Goal: Task Accomplishment & Management: Manage account settings

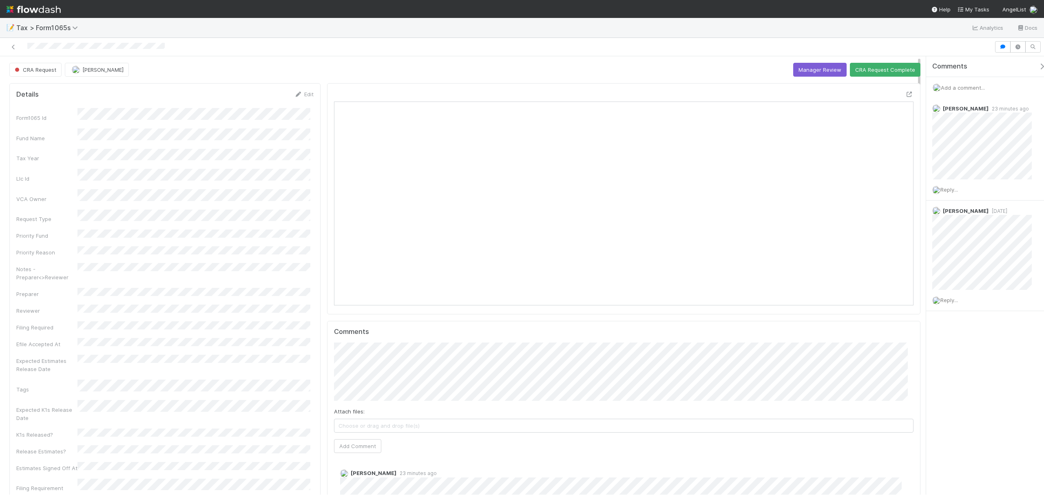
scroll to position [157, 565]
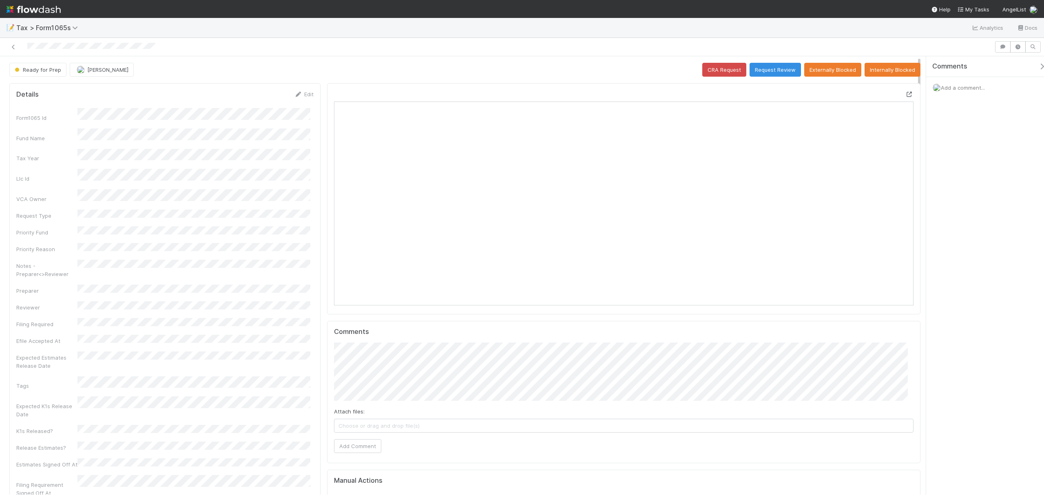
scroll to position [157, 565]
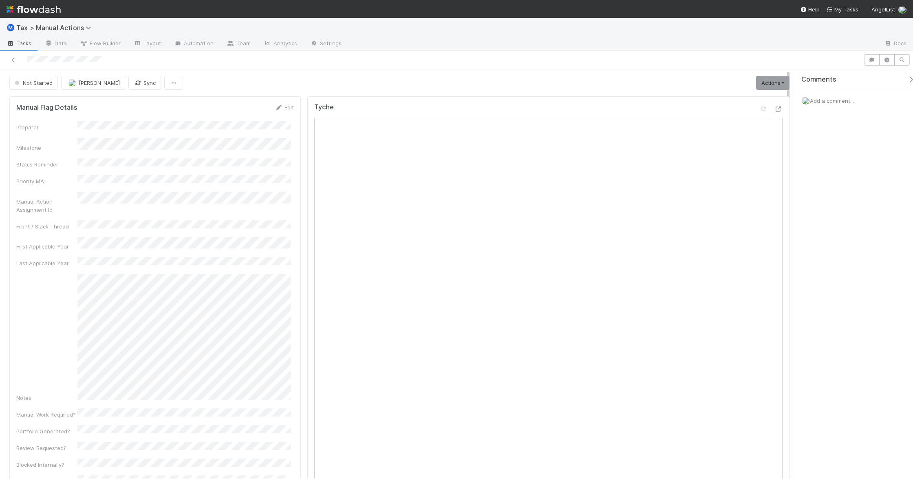
click at [824, 104] on span "Add a comment..." at bounding box center [832, 100] width 44 height 7
click at [808, 152] on div "Attach files: Choose or drag and drop file(s) Add Comment" at bounding box center [858, 178] width 113 height 146
click at [31, 81] on div "Not Started" at bounding box center [35, 83] width 52 height 14
click at [767, 80] on link "Actions" at bounding box center [772, 83] width 33 height 14
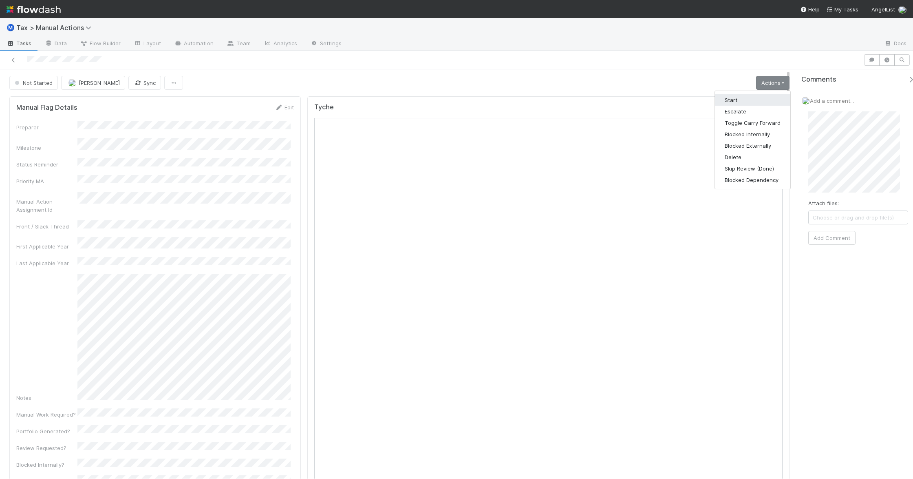
click at [735, 96] on button "Start" at bounding box center [752, 99] width 75 height 11
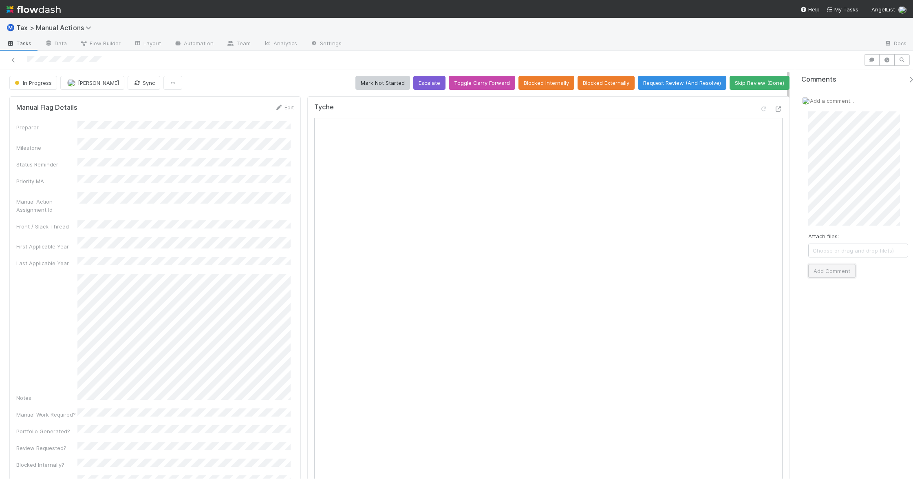
click at [837, 271] on button "Add Comment" at bounding box center [831, 271] width 47 height 14
click at [421, 82] on button "Escalate" at bounding box center [429, 83] width 32 height 14
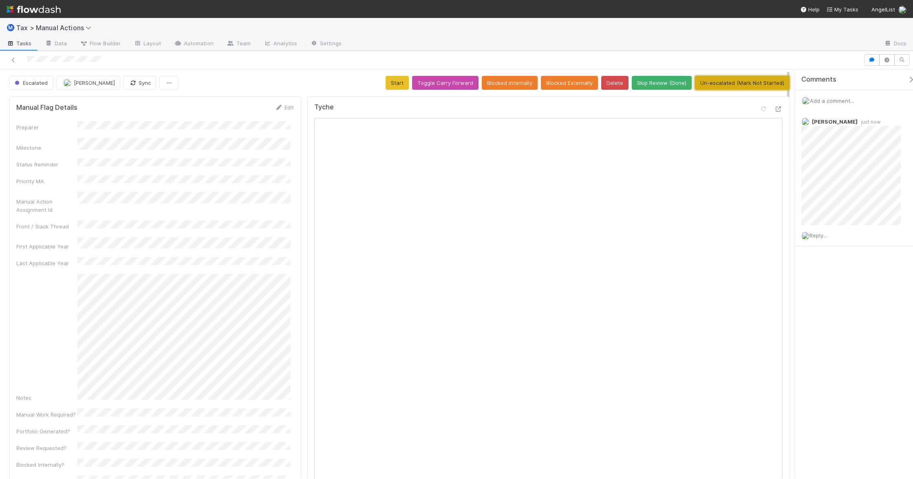
click at [717, 86] on button "Un-escalated (Mark Not Started)" at bounding box center [742, 83] width 95 height 14
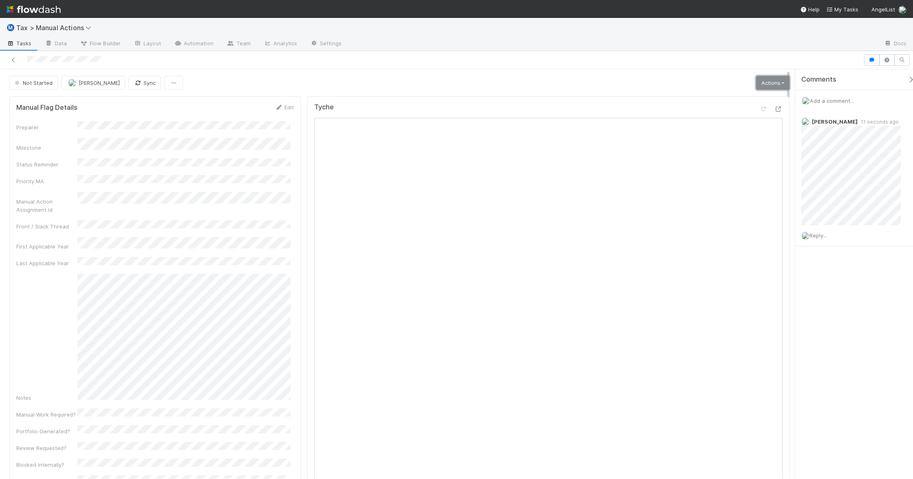
click at [770, 80] on link "Actions" at bounding box center [772, 83] width 33 height 14
click at [730, 101] on button "Start" at bounding box center [752, 99] width 75 height 11
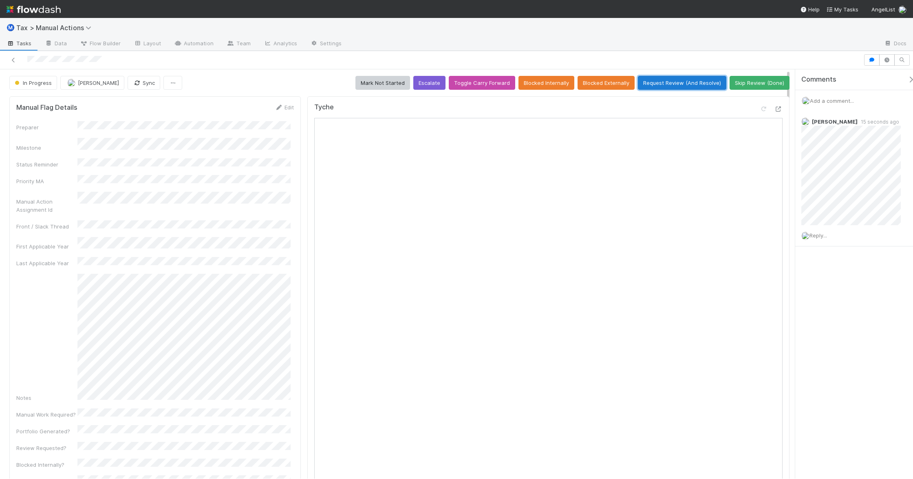
click at [669, 85] on button "Request Review (And Resolve)" at bounding box center [682, 83] width 88 height 14
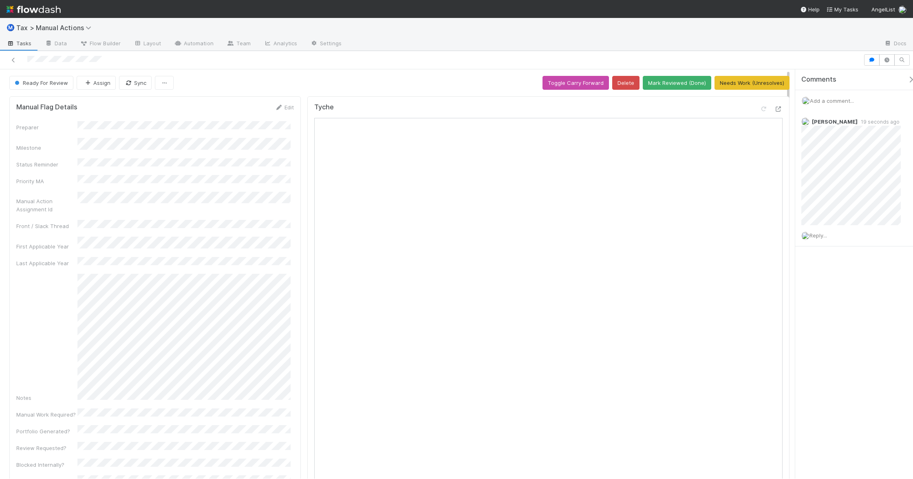
click at [828, 100] on span "Add a comment..." at bounding box center [832, 100] width 44 height 7
click at [838, 235] on button "Add Comment" at bounding box center [831, 238] width 47 height 14
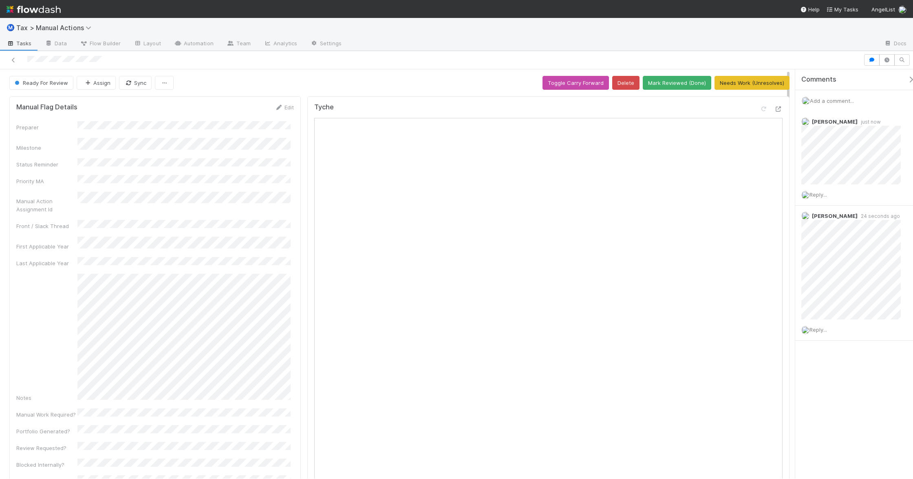
click at [825, 103] on span "Add a comment..." at bounding box center [832, 100] width 44 height 7
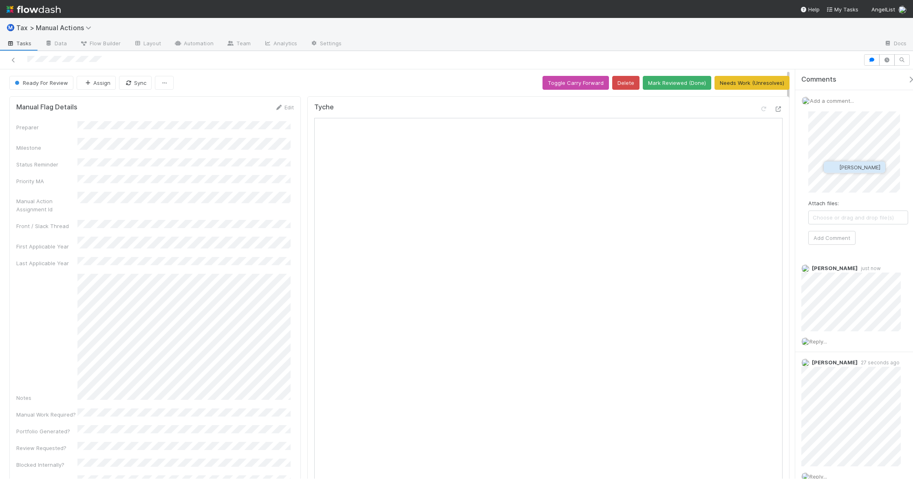
click at [841, 164] on span "[PERSON_NAME]" at bounding box center [859, 167] width 41 height 7
click at [838, 234] on button "Add Comment" at bounding box center [831, 238] width 47 height 14
